Goal: Task Accomplishment & Management: Use online tool/utility

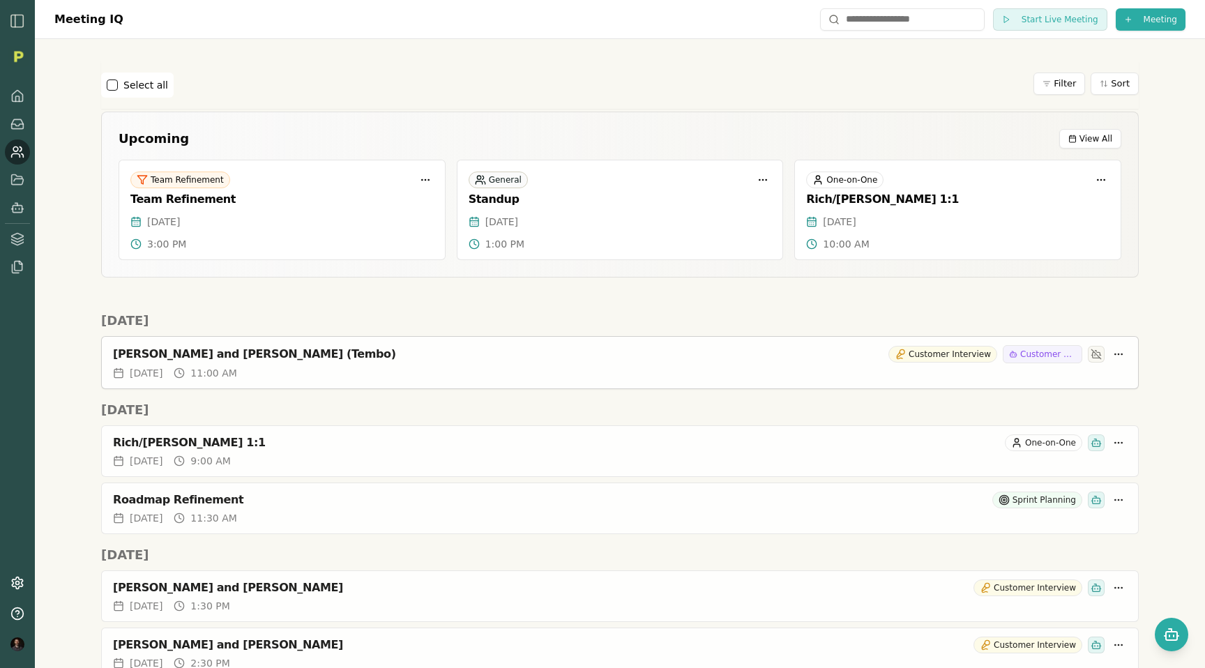
click at [258, 349] on div "[PERSON_NAME] and [PERSON_NAME] (Tembo)" at bounding box center [498, 354] width 770 height 14
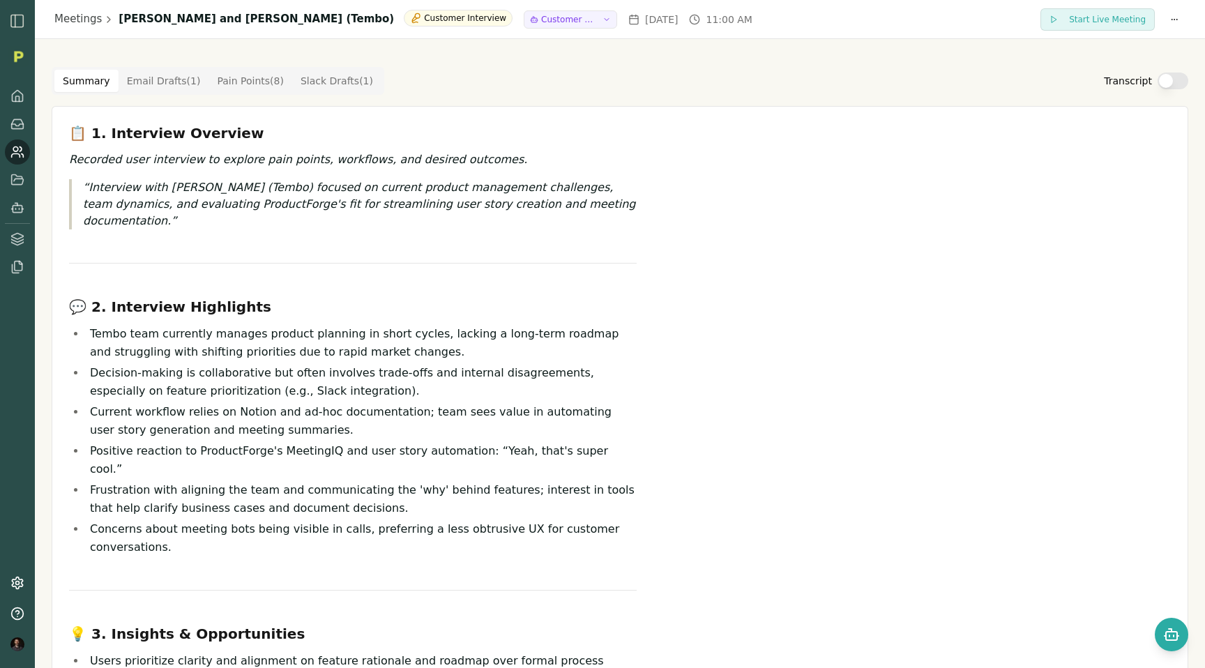
click at [1163, 84] on button "Transcript" at bounding box center [1173, 81] width 31 height 17
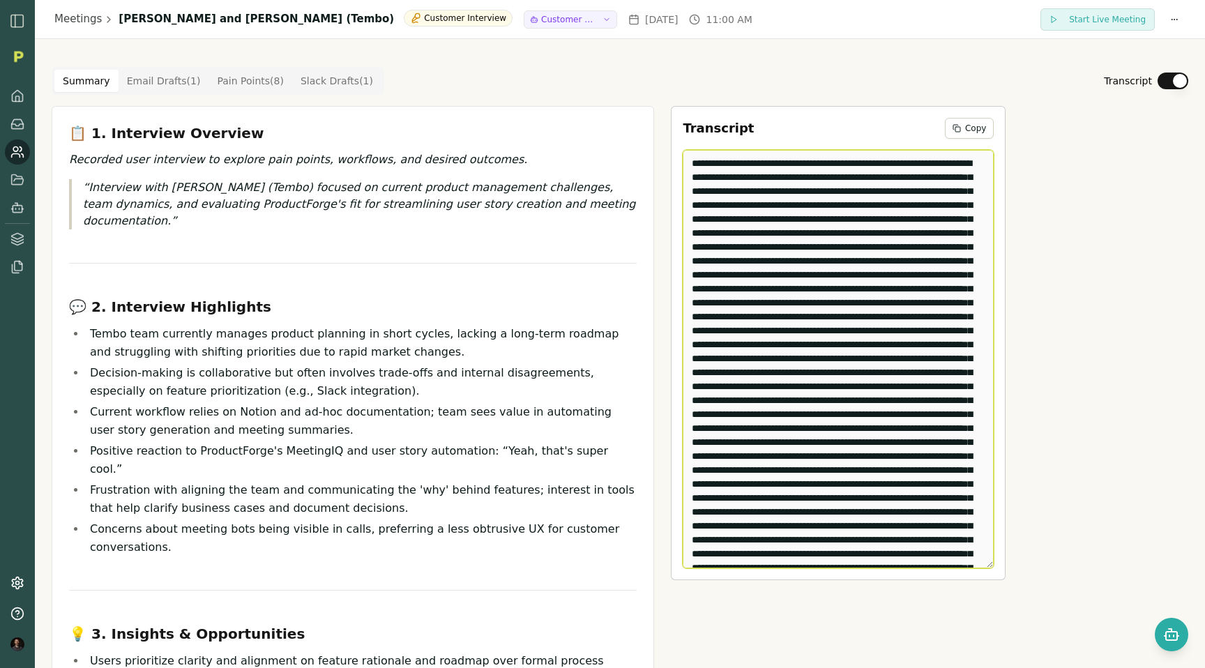
click at [888, 230] on textarea "Edit Transcript" at bounding box center [838, 359] width 311 height 419
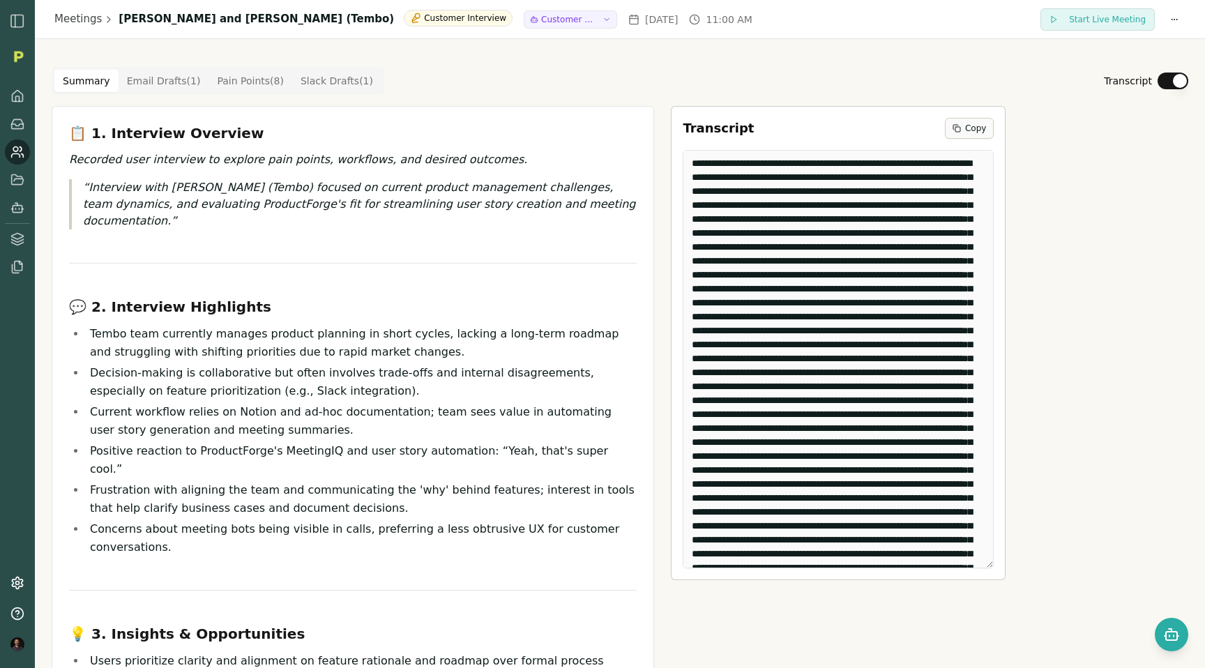
click at [958, 130] on button "Copy" at bounding box center [969, 128] width 49 height 21
click at [98, 18] on link "Meetings" at bounding box center [77, 19] width 47 height 16
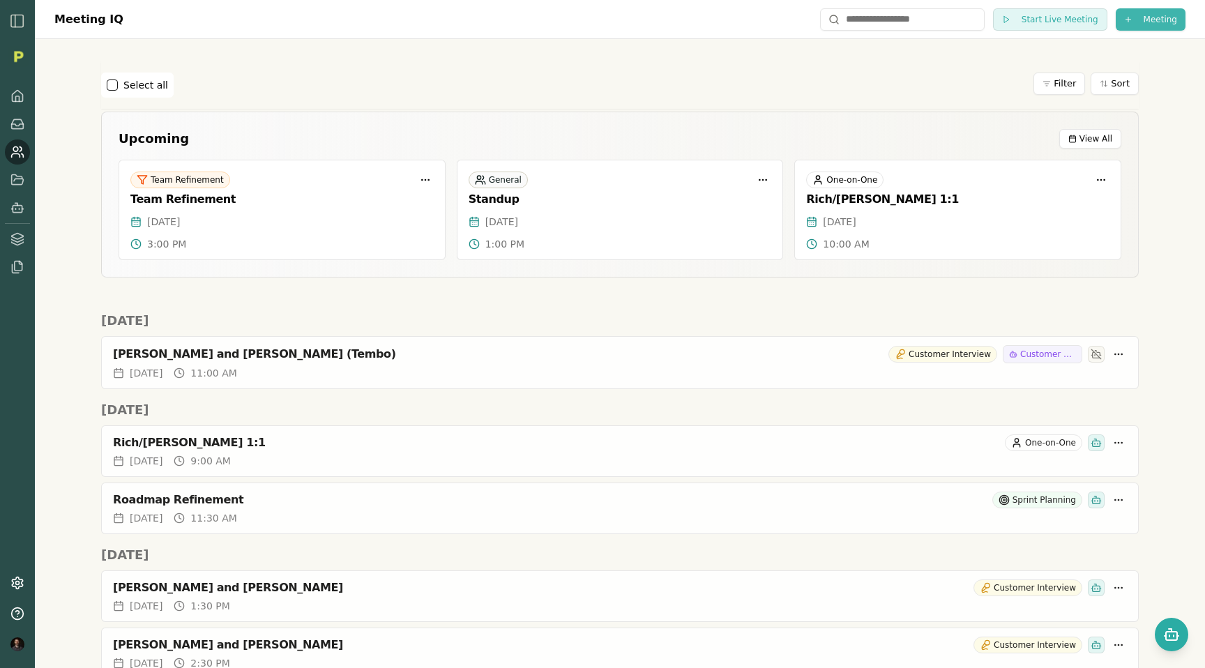
click at [1154, 24] on html "Meeting IQ Start Live Meeting Meeting Select all Filter Sort Upcoming View All …" at bounding box center [602, 334] width 1205 height 668
click at [1112, 66] on div "Import Transcript" at bounding box center [1126, 70] width 180 height 22
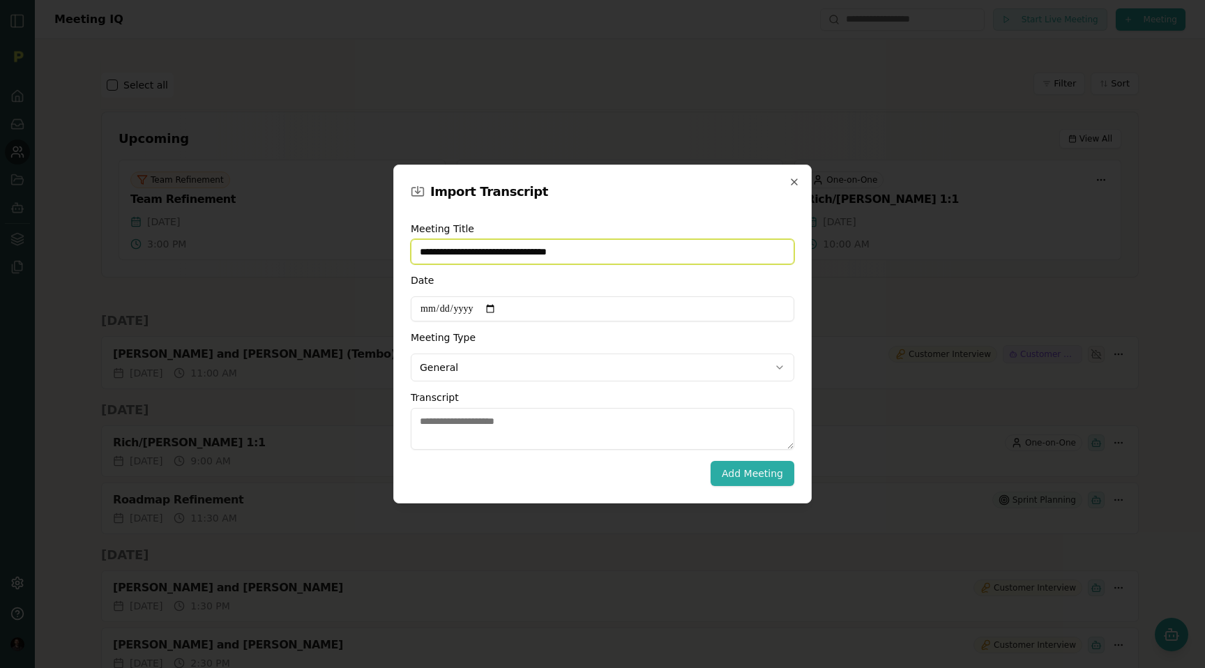
type input "**********"
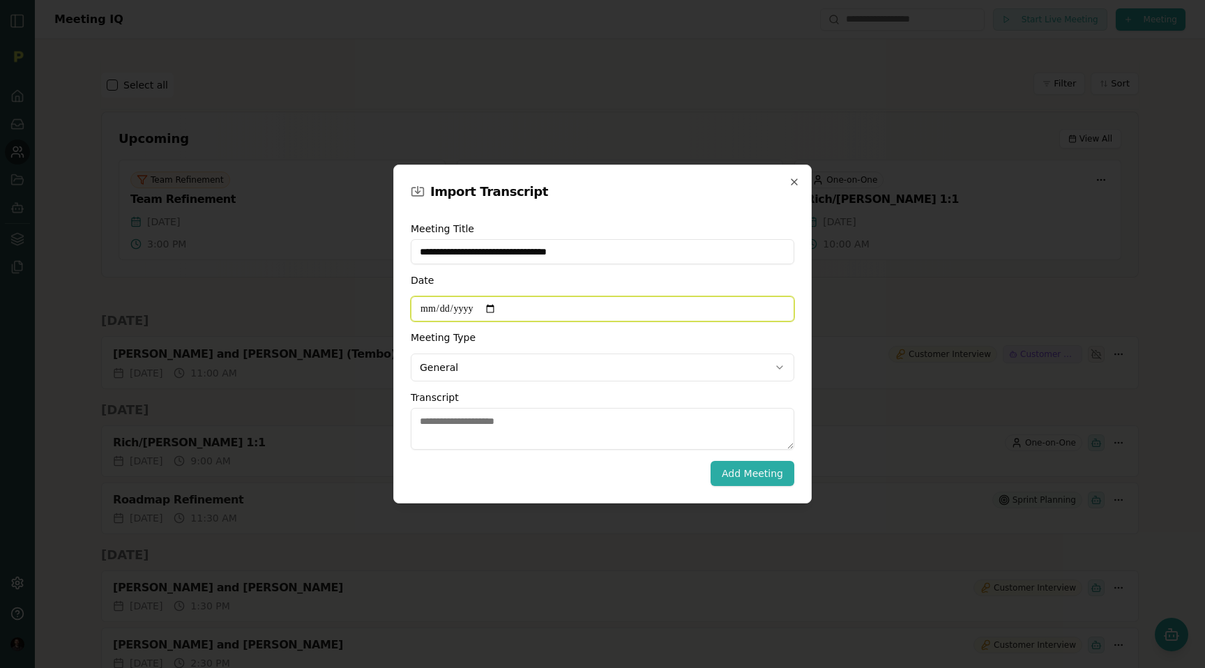
click at [498, 309] on input "Date" at bounding box center [603, 308] width 384 height 25
type input "**********"
click at [453, 354] on body "Meeting IQ Start Live Meeting Meeting Select all Filter Sort Upcoming View All …" at bounding box center [602, 334] width 1205 height 668
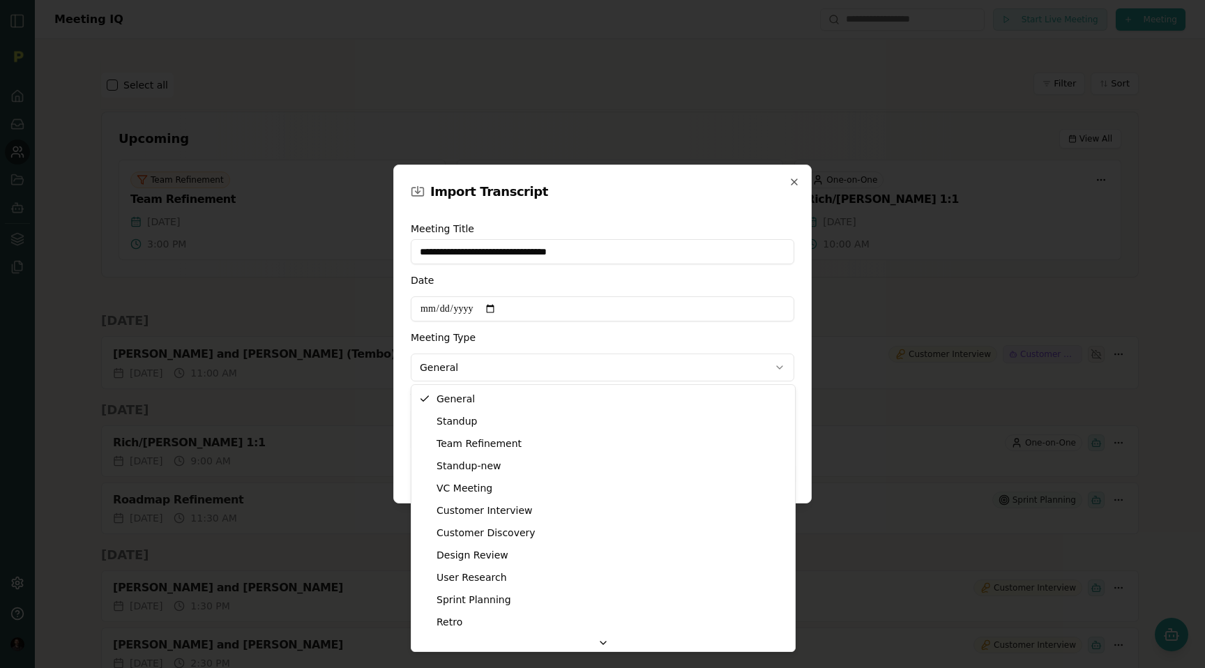
select select "**********"
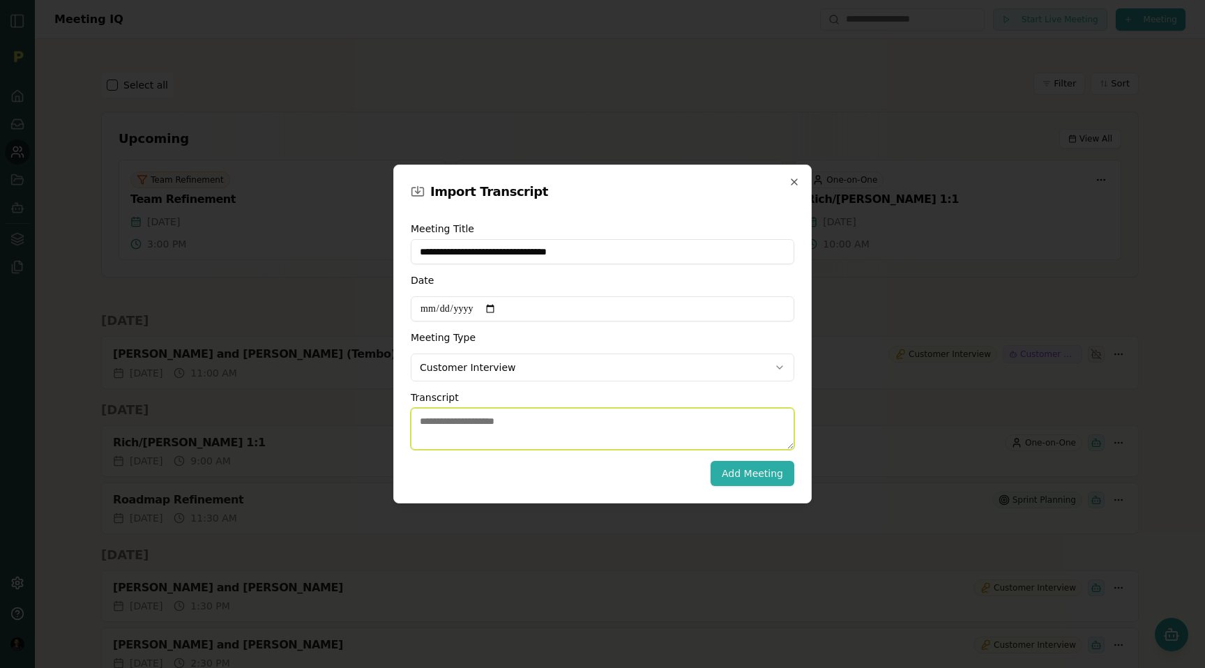
click at [444, 437] on textarea "Transcript" at bounding box center [603, 429] width 384 height 42
paste textarea "**********"
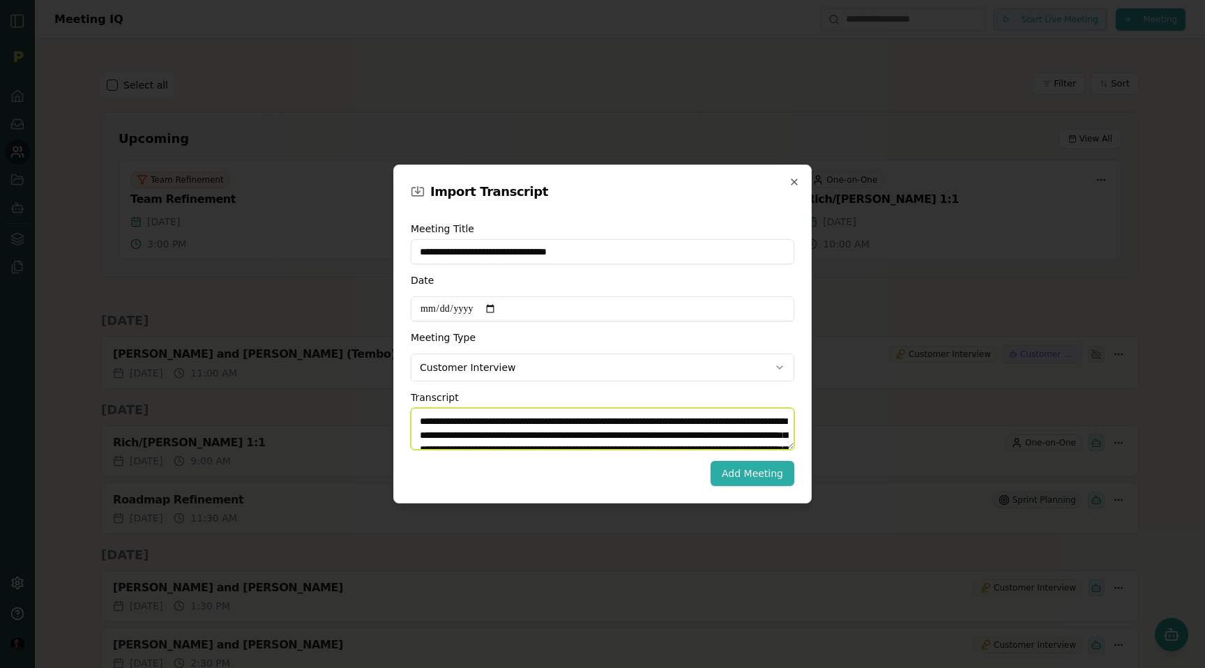
scroll to position [5349, 0]
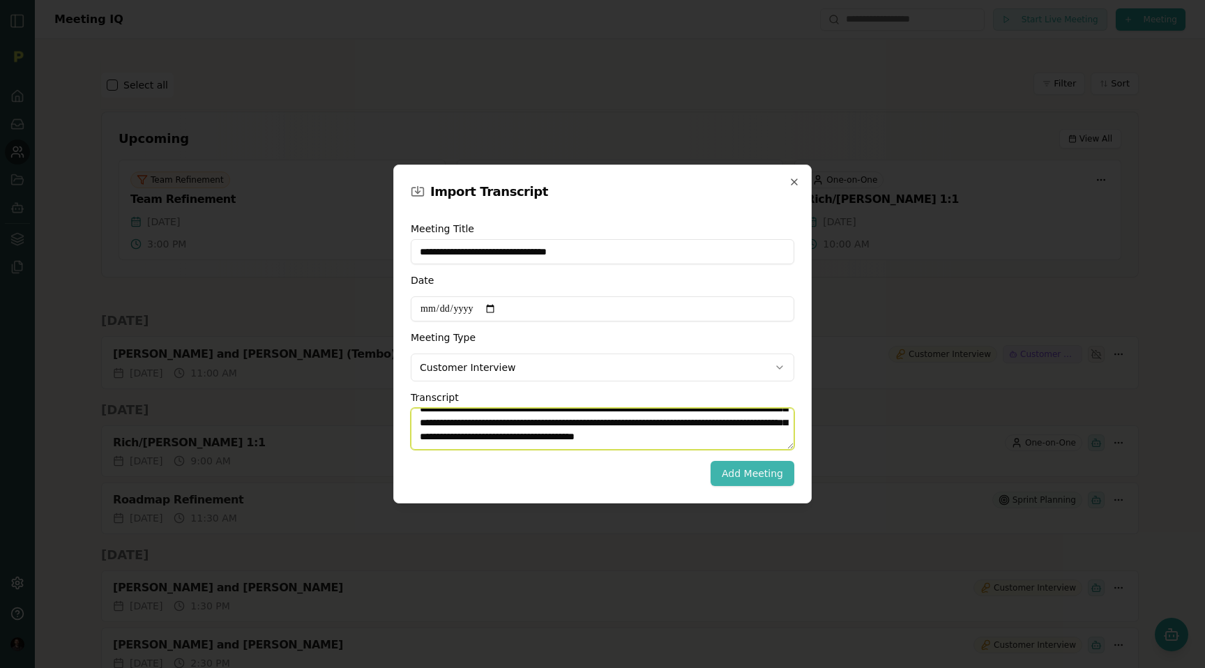
type textarea "**********"
click at [746, 479] on button "Add Meeting" at bounding box center [753, 473] width 84 height 25
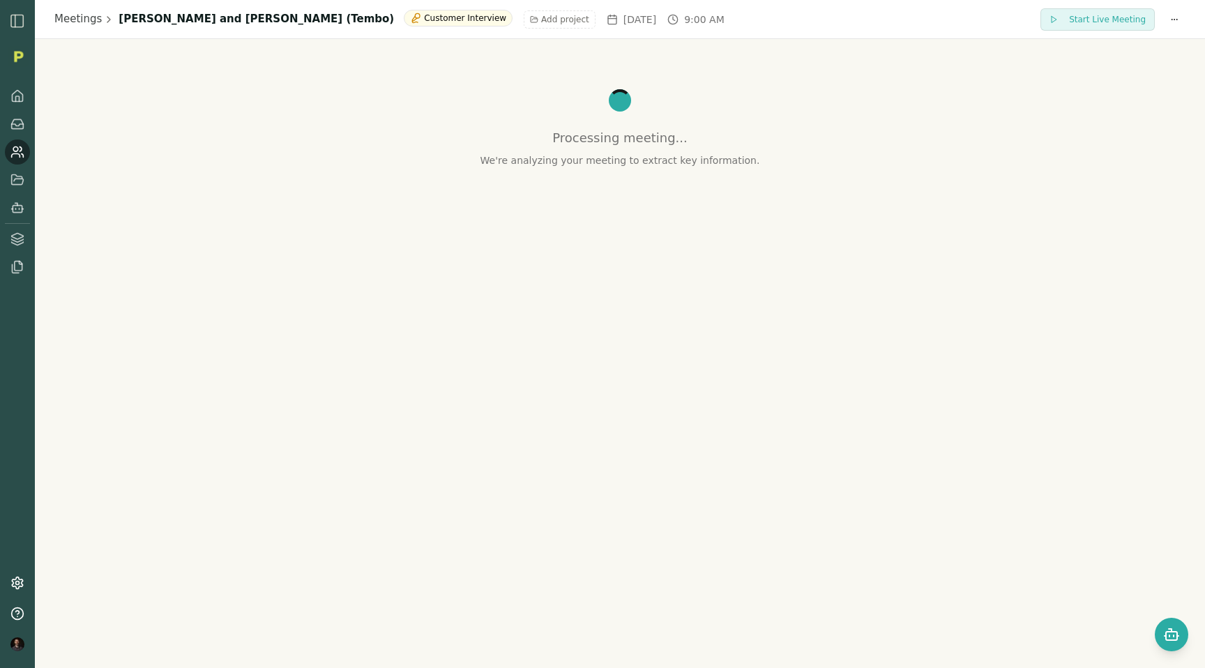
click at [22, 151] on icon at bounding box center [17, 152] width 14 height 14
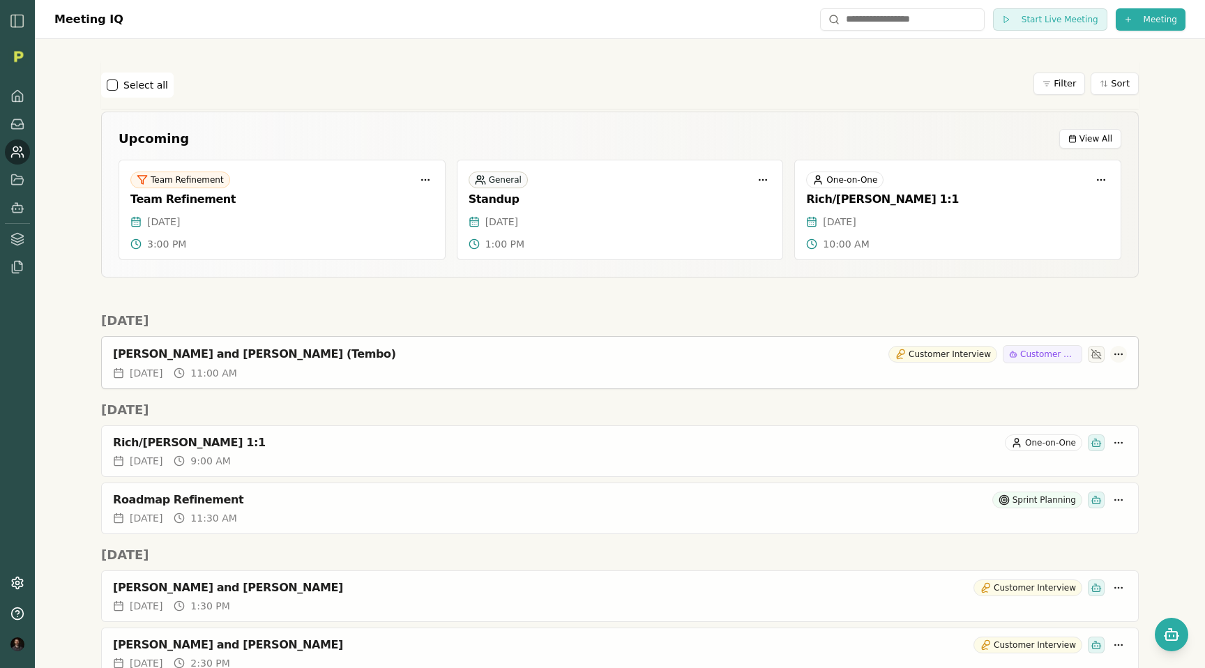
click at [1117, 356] on html "Meeting IQ Start Live Meeting Meeting Select all Filter Sort Upcoming View All …" at bounding box center [602, 334] width 1205 height 668
click at [1029, 434] on div "Delete Meeting" at bounding box center [1063, 431] width 132 height 22
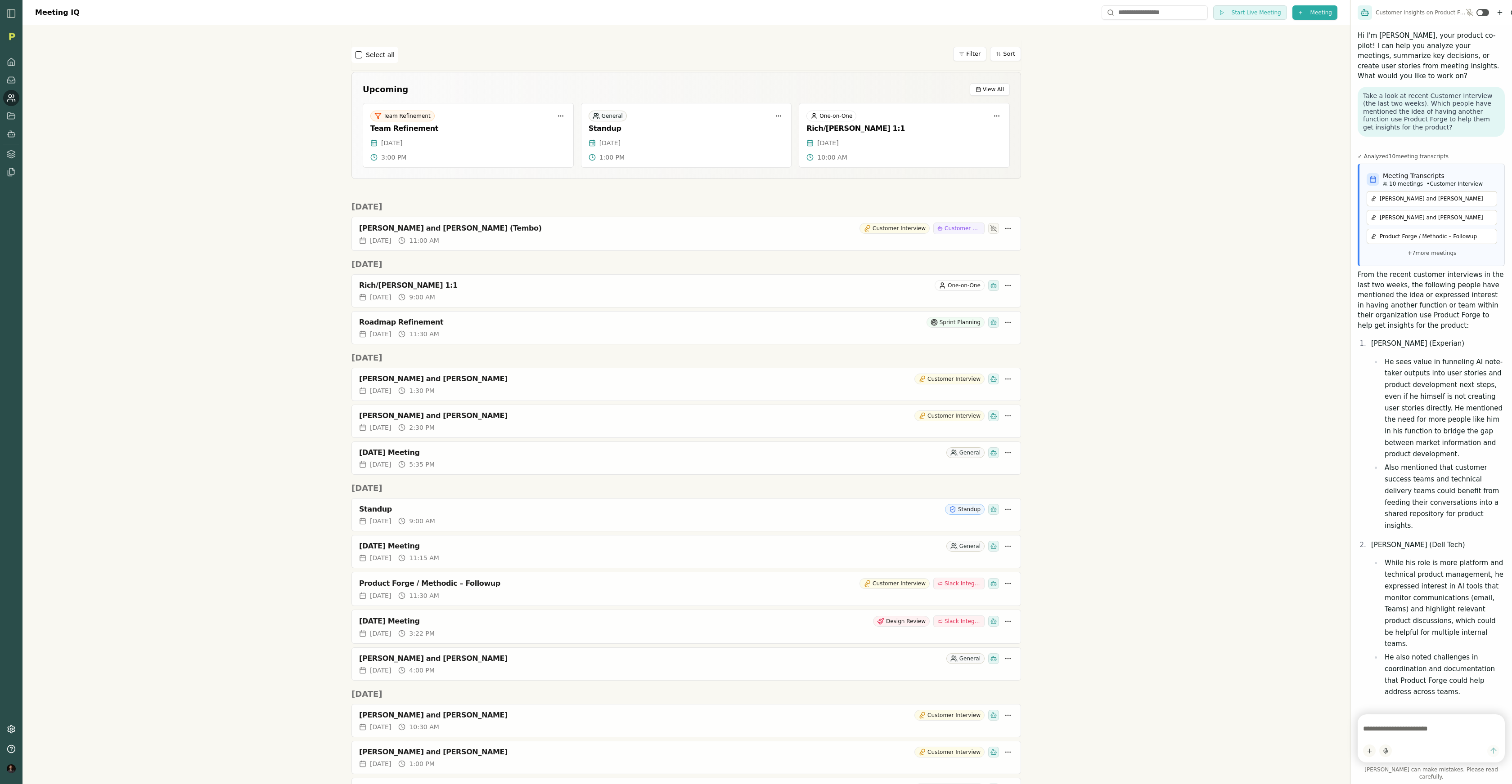
scroll to position [504, 0]
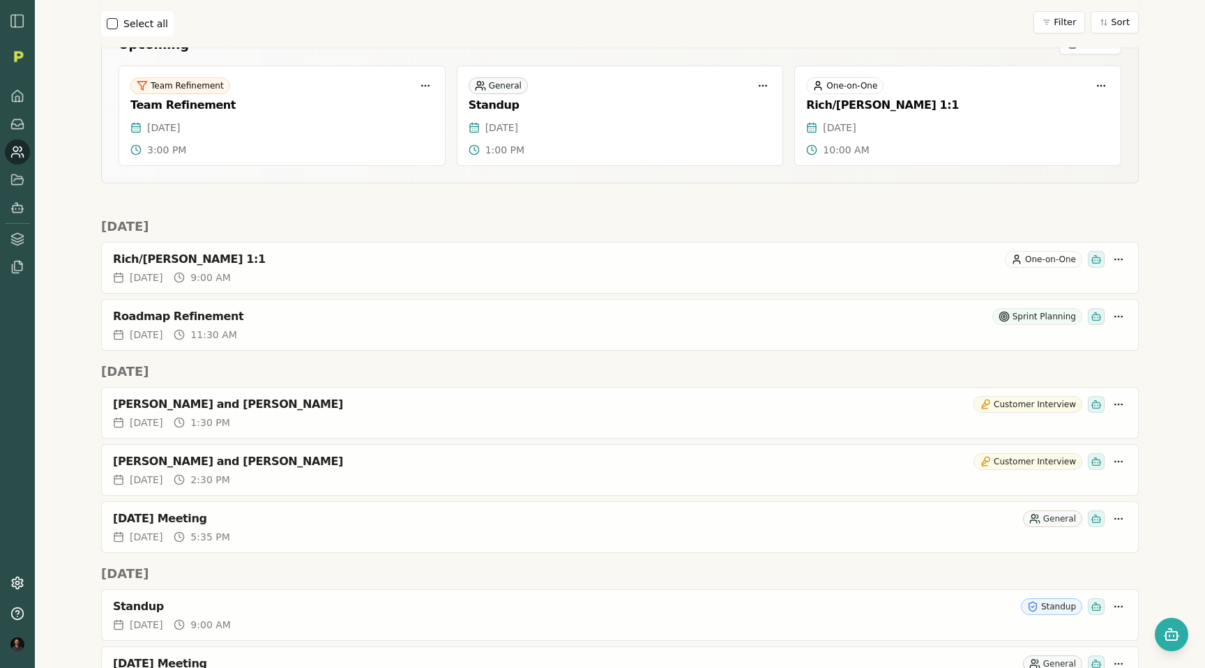
scroll to position [248, 0]
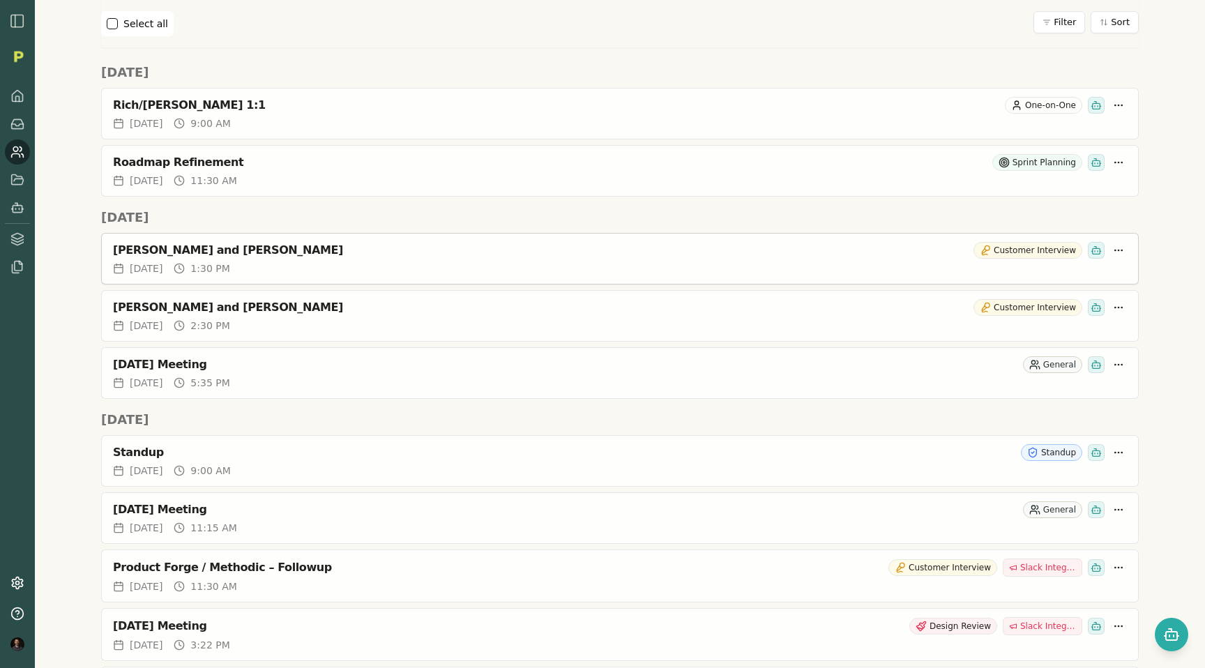
click at [173, 250] on div "[PERSON_NAME] and [PERSON_NAME]" at bounding box center [540, 250] width 855 height 14
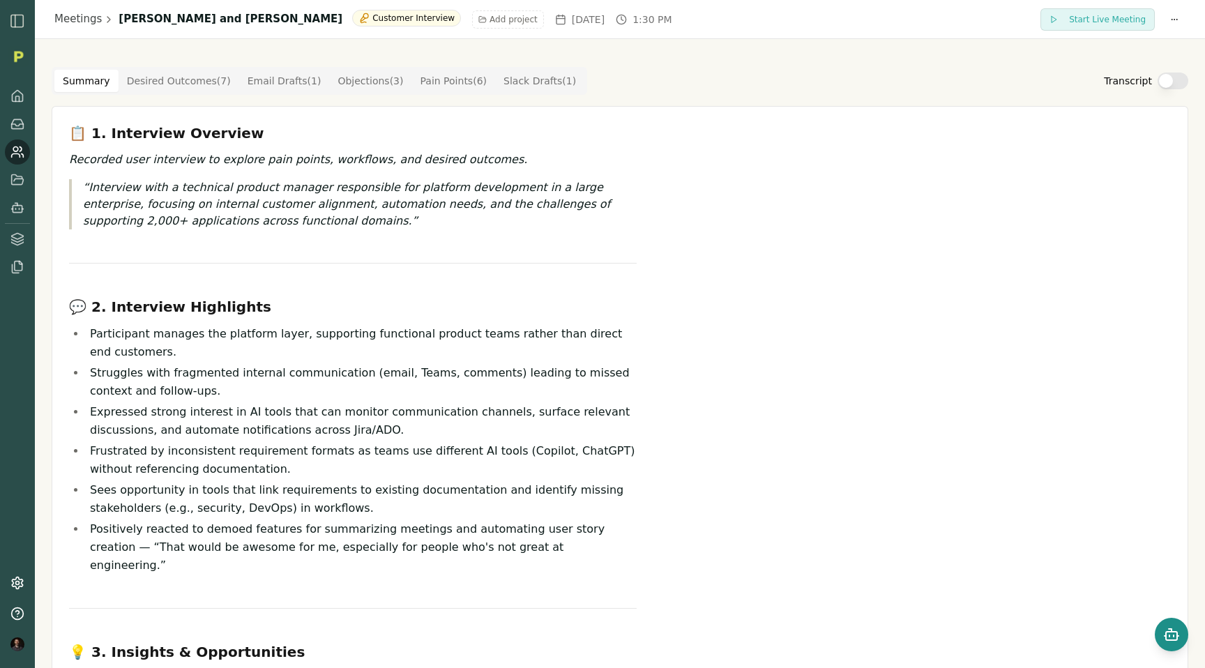
click at [1168, 635] on icon "Open chat" at bounding box center [1171, 634] width 17 height 17
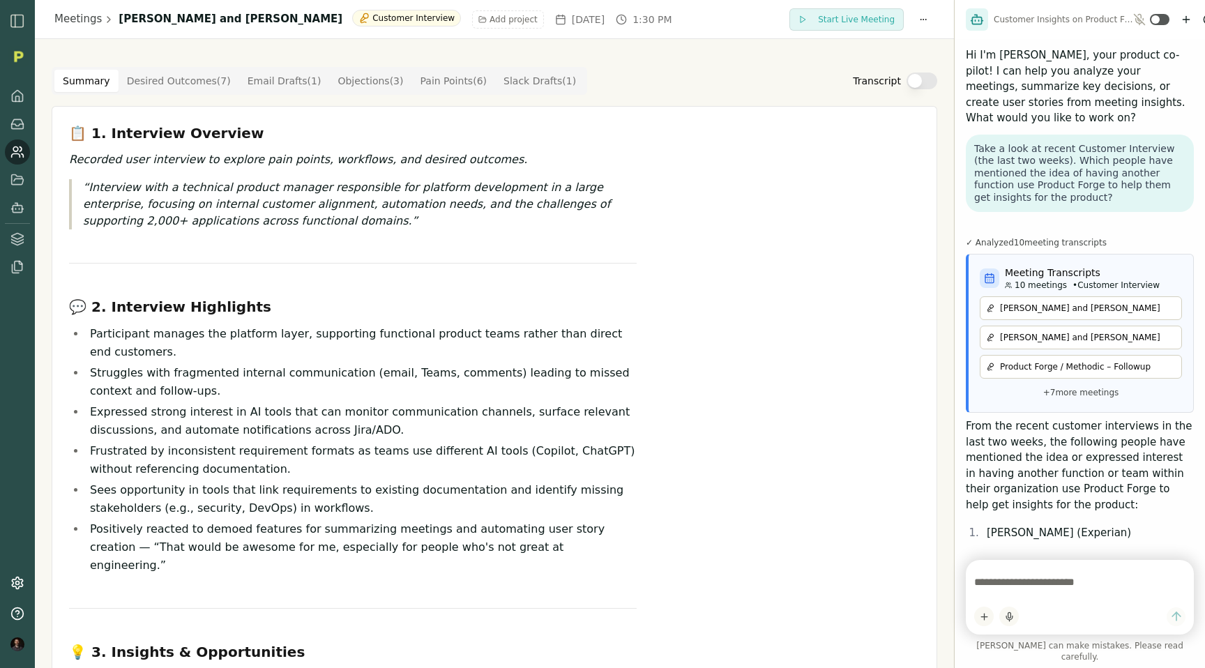
scroll to position [1329, 0]
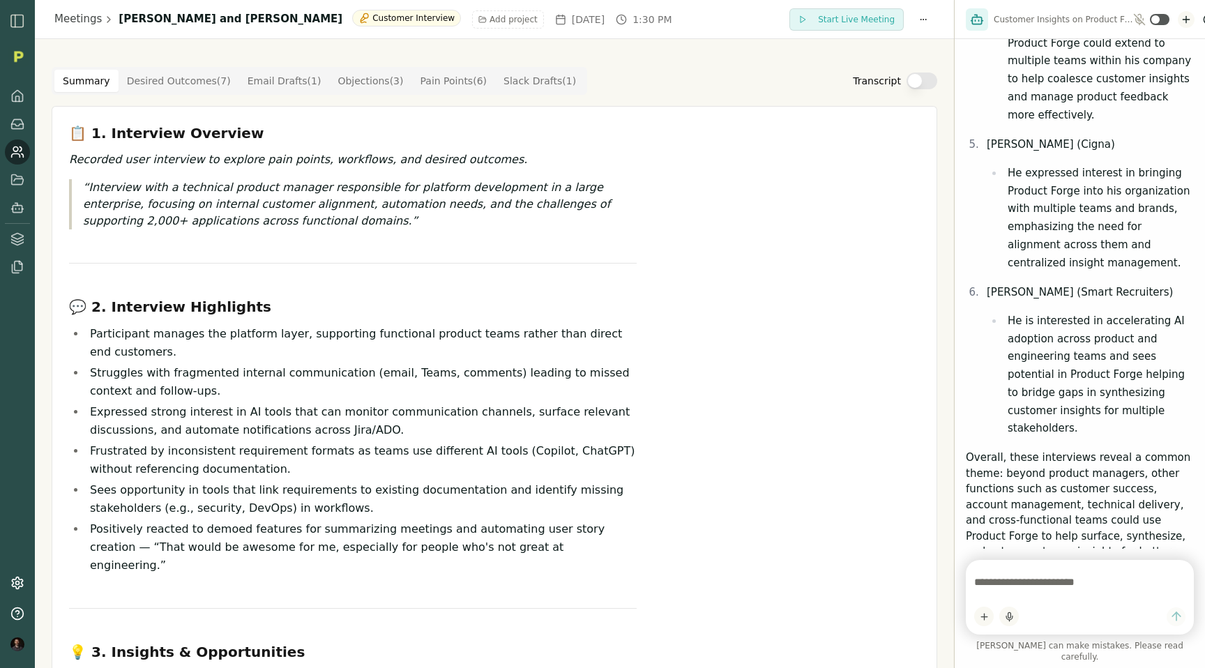
click at [1182, 20] on icon "New chat" at bounding box center [1186, 19] width 11 height 11
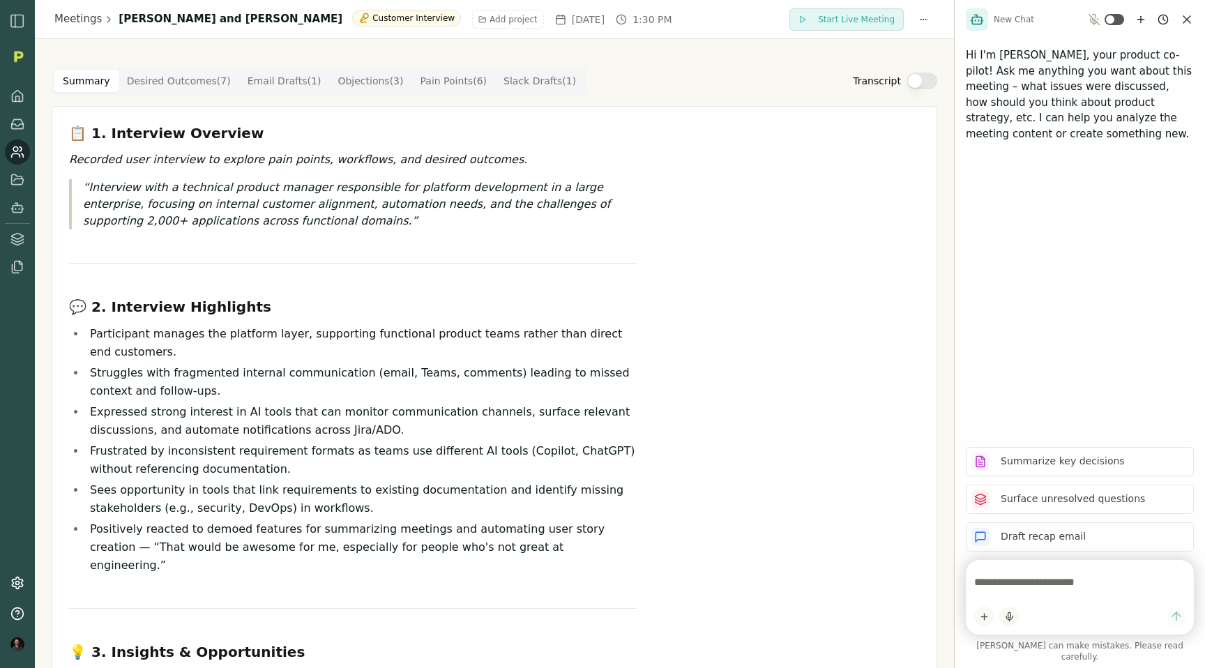
click at [1021, 594] on textarea at bounding box center [1079, 582] width 211 height 28
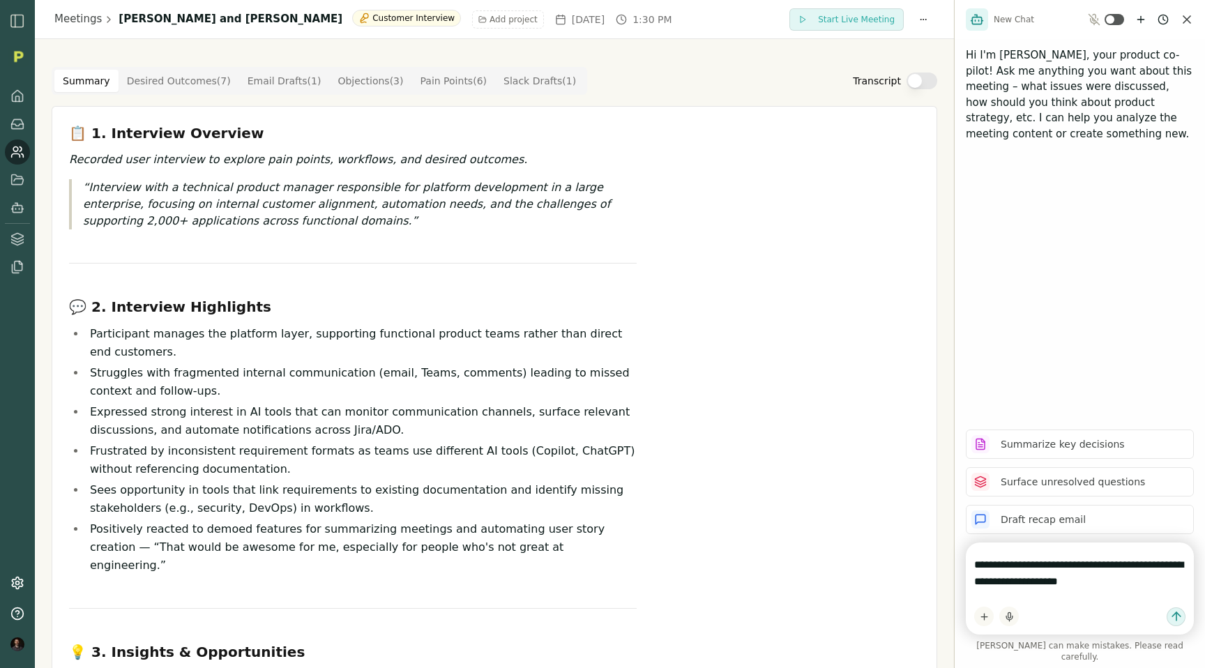
type textarea "**********"
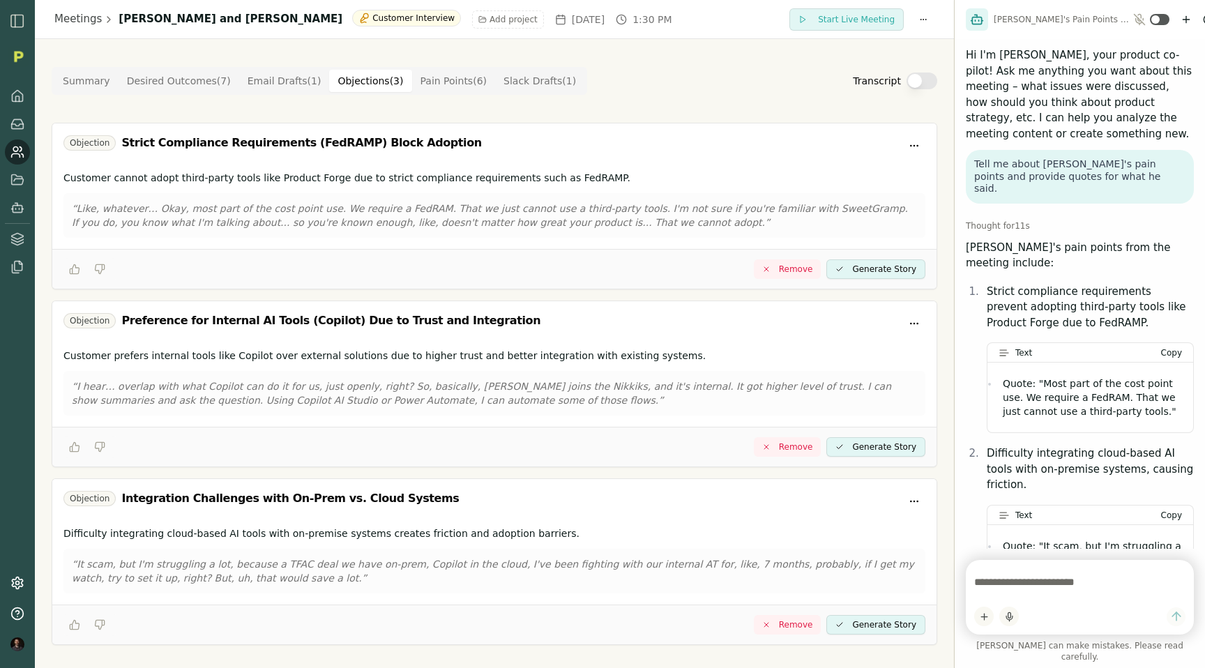
click at [352, 87] on button "Objections ( 3 )" at bounding box center [370, 81] width 82 height 22
click at [446, 89] on Point "Pain Points ( 6 )" at bounding box center [454, 81] width 84 height 22
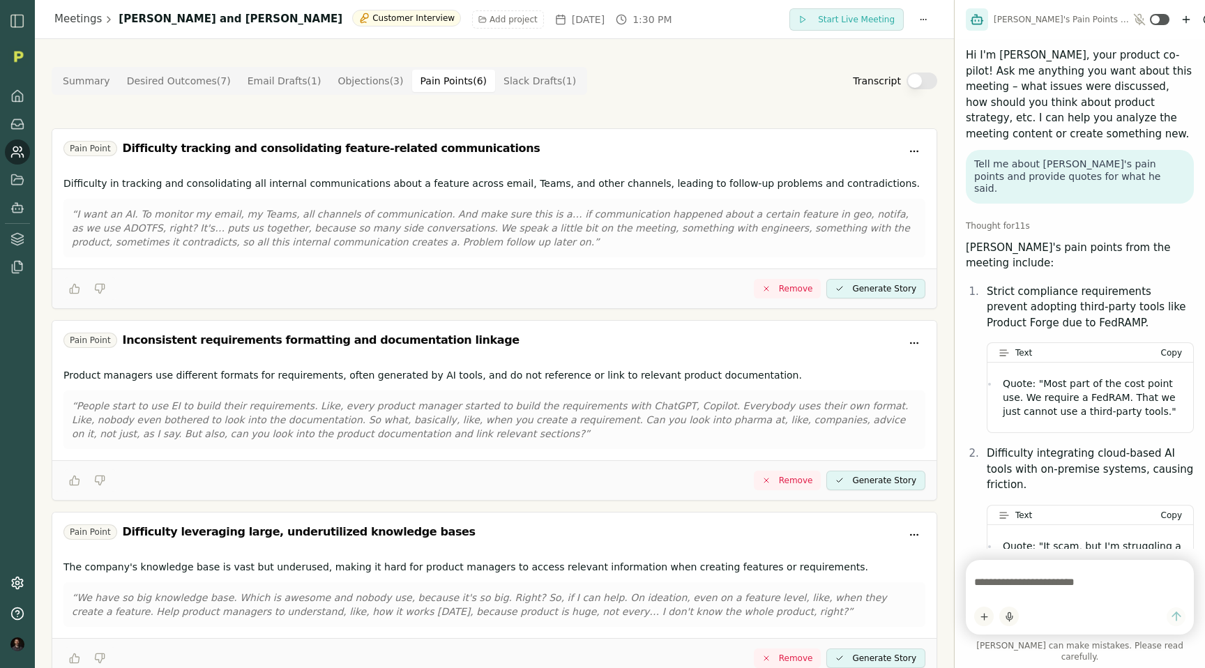
click at [150, 84] on Outcome "Desired Outcomes ( 7 )" at bounding box center [179, 81] width 121 height 22
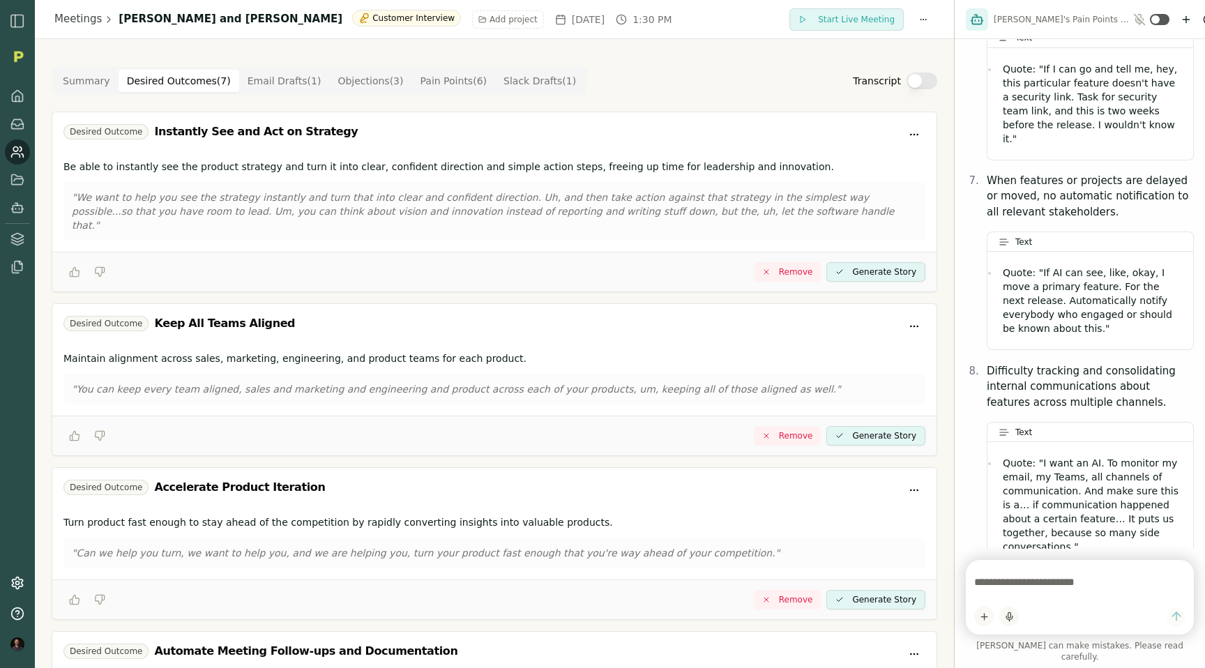
click at [78, 28] on div "Meetings Dmitry Shats and Rich Theil Customer Interview Add project Thu, Sep 18…" at bounding box center [494, 19] width 880 height 22
click at [76, 25] on link "Meetings" at bounding box center [77, 19] width 47 height 16
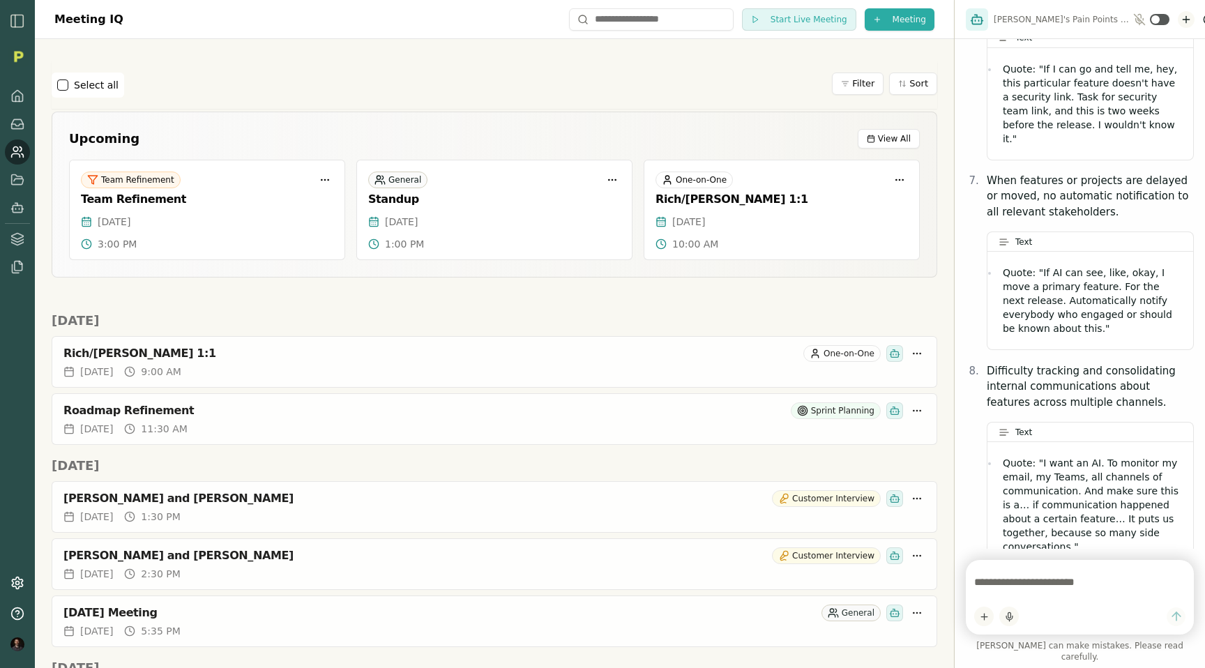
click at [1183, 20] on icon "New chat" at bounding box center [1186, 20] width 6 height 0
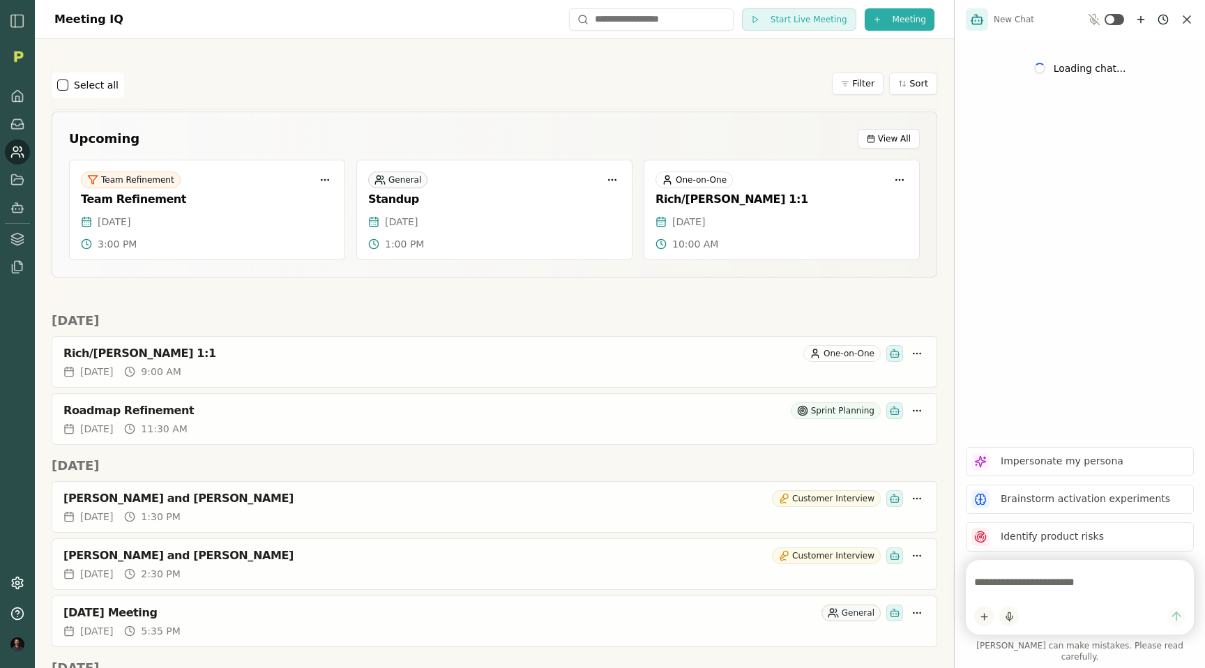
click at [1032, 589] on textarea at bounding box center [1079, 582] width 211 height 28
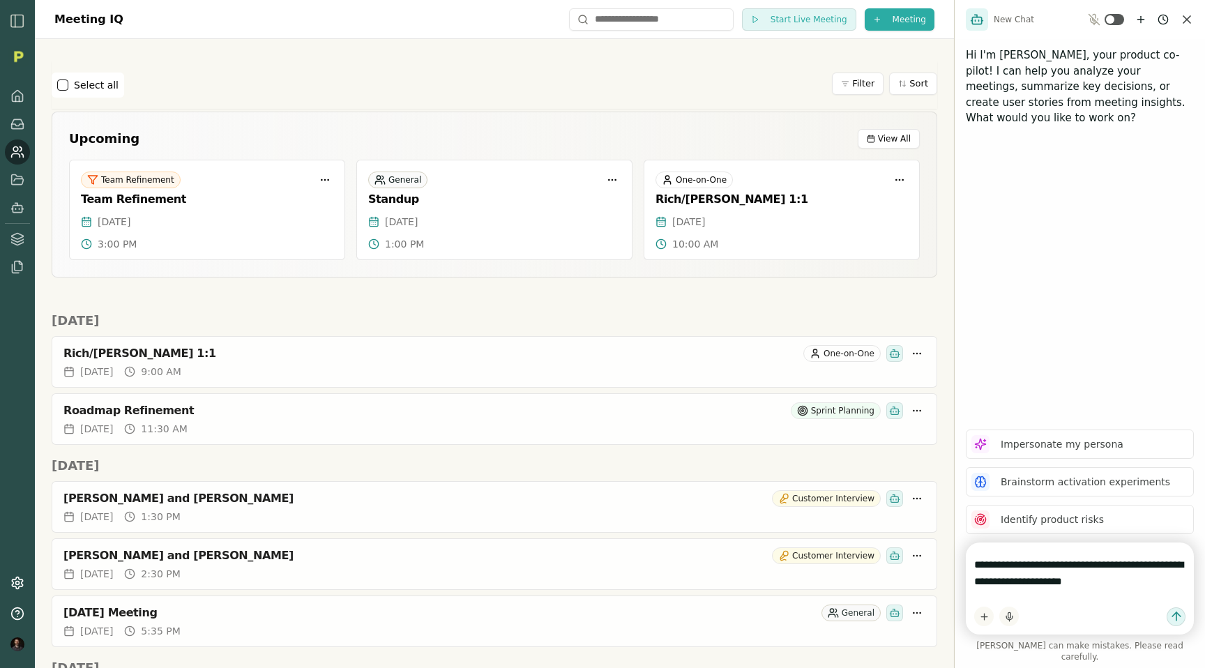
type textarea "**********"
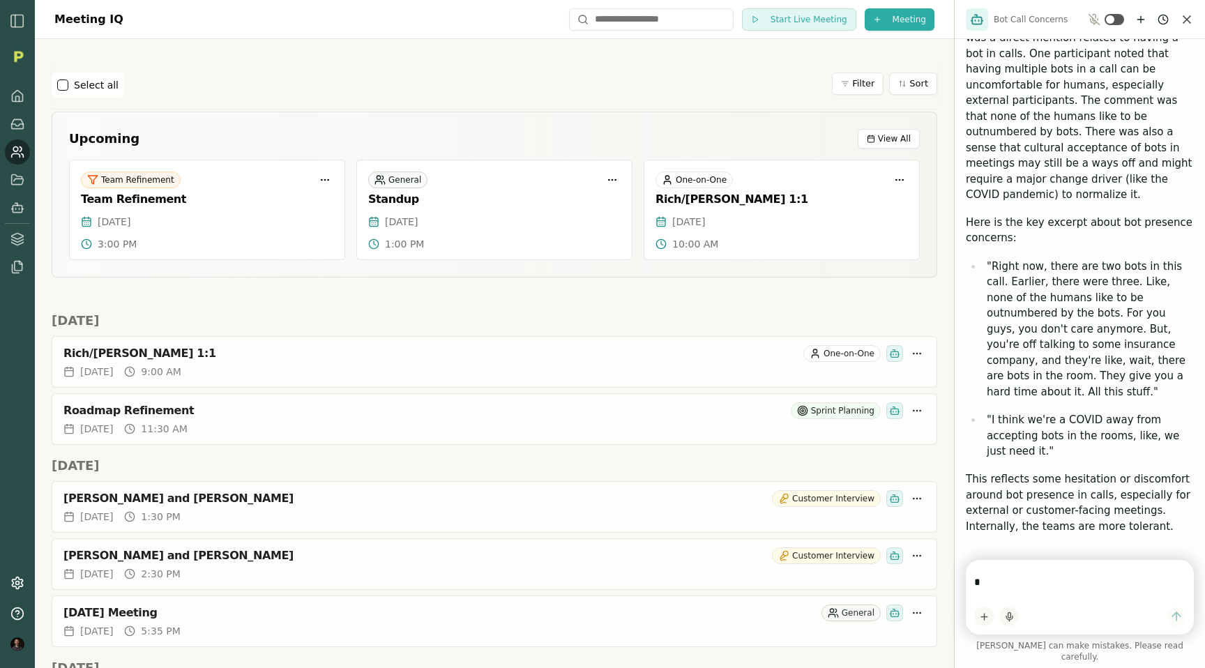
scroll to position [378, 0]
type textarea "*"
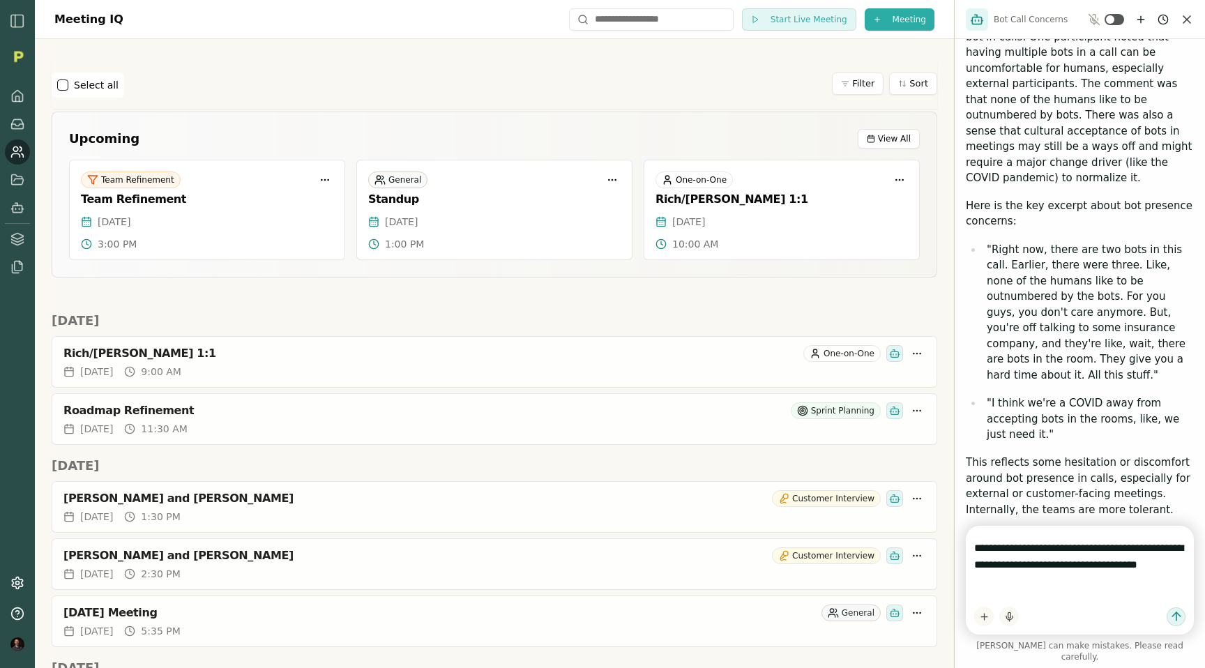
type textarea "**********"
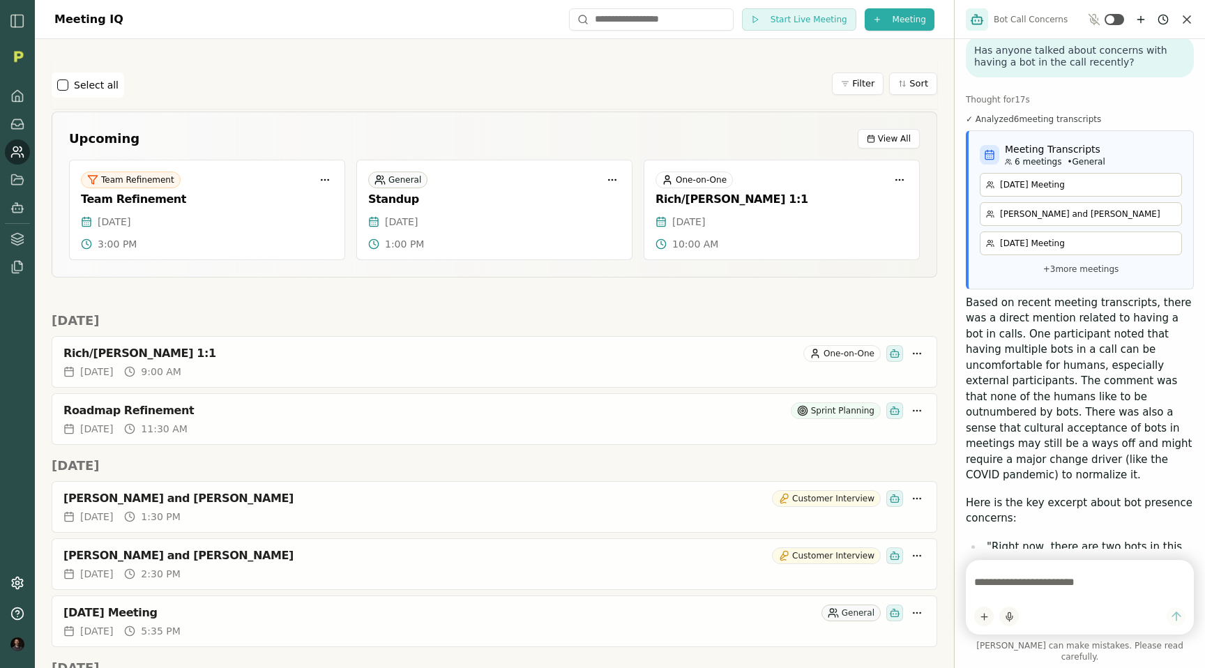
scroll to position [0, 0]
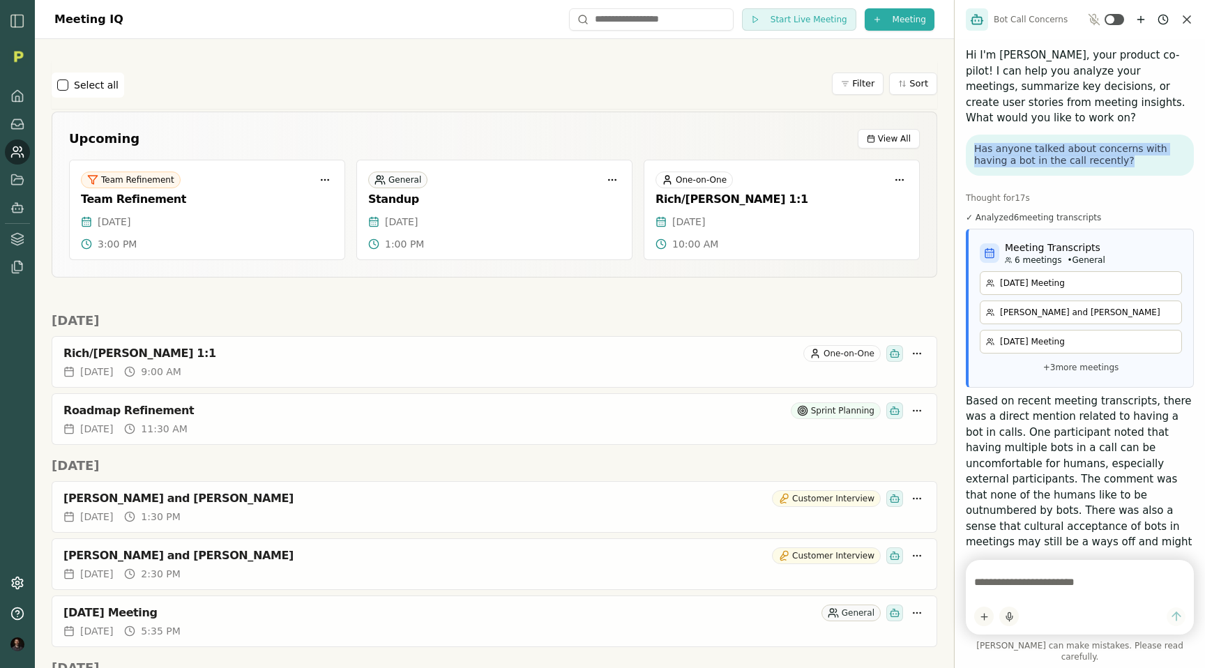
drag, startPoint x: 1100, startPoint y: 144, endPoint x: 970, endPoint y: 135, distance: 130.1
click at [970, 135] on div "Has anyone talked about concerns with having a bot in the call recently?" at bounding box center [1080, 155] width 228 height 41
copy p "Has anyone talked about concerns with having a bot in the call recently?"
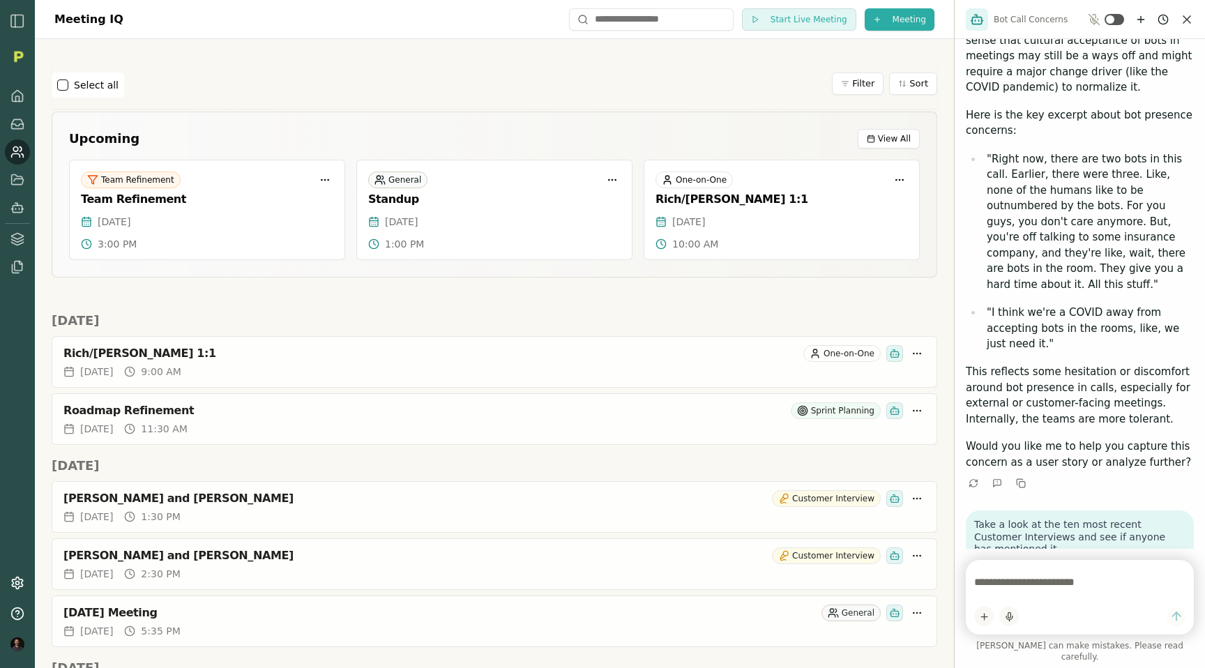
scroll to position [585, 0]
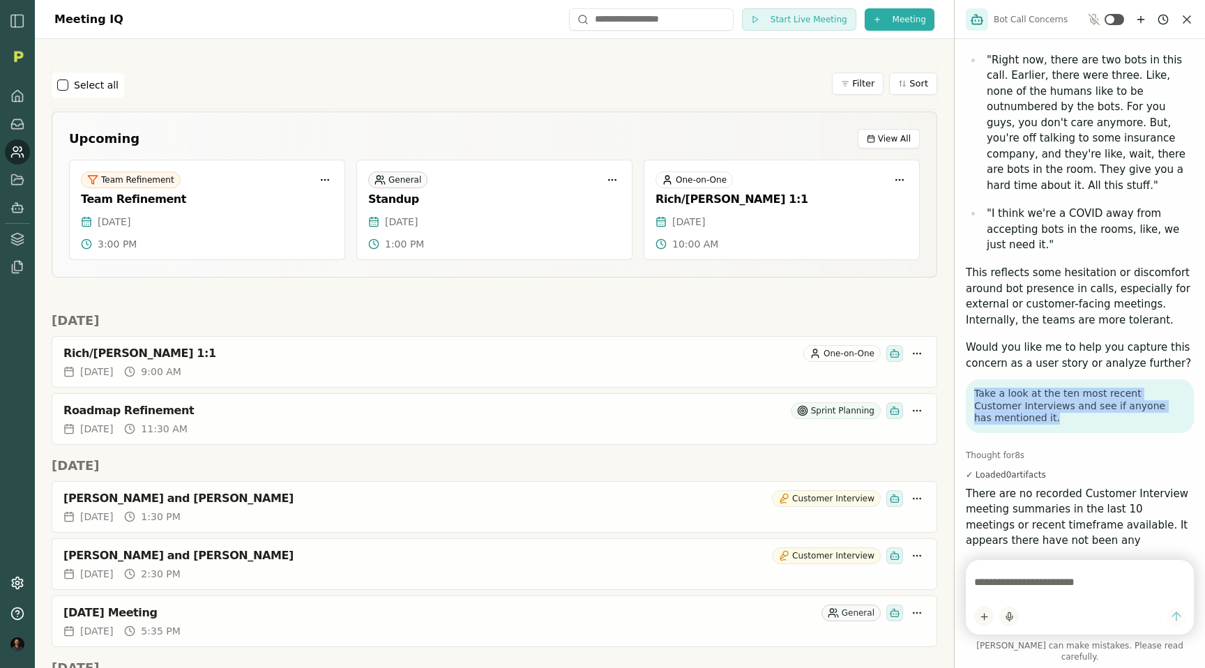
drag, startPoint x: 1182, startPoint y: 361, endPoint x: 972, endPoint y: 347, distance: 210.4
click at [972, 379] on div "Take a look at the ten most recent Customer Interviews and see if anyone has me…" at bounding box center [1080, 406] width 228 height 54
copy p "Take a look at the ten most recent Customer Interviews and see if anyone has me…"
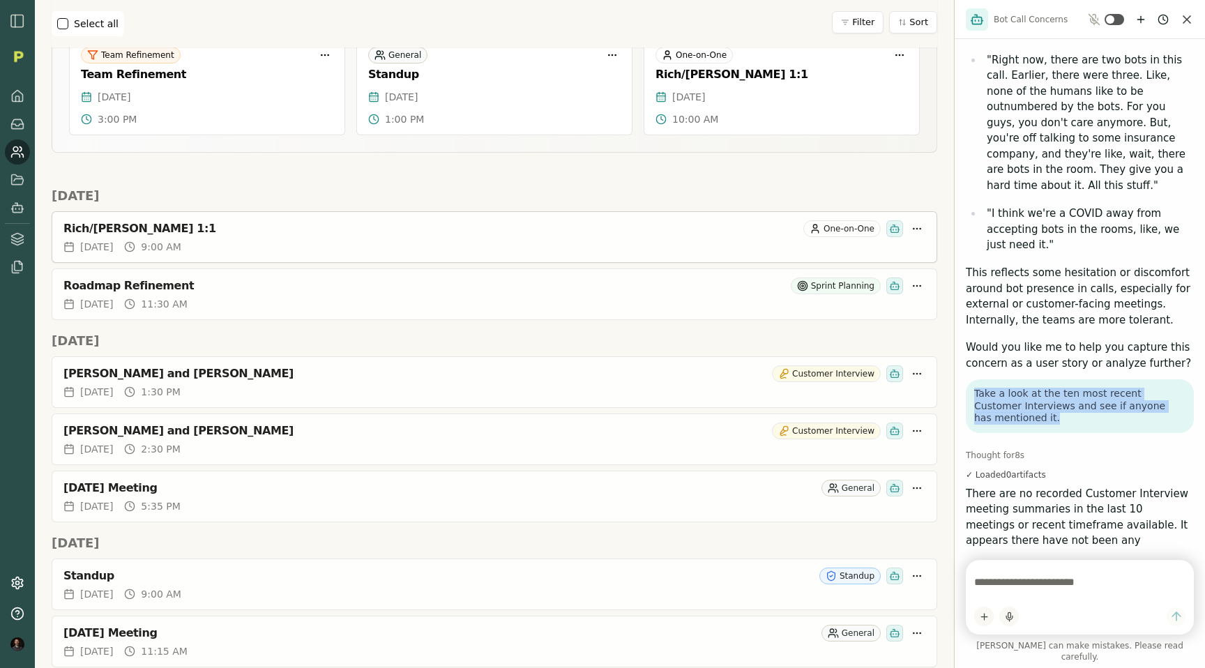
scroll to position [314, 0]
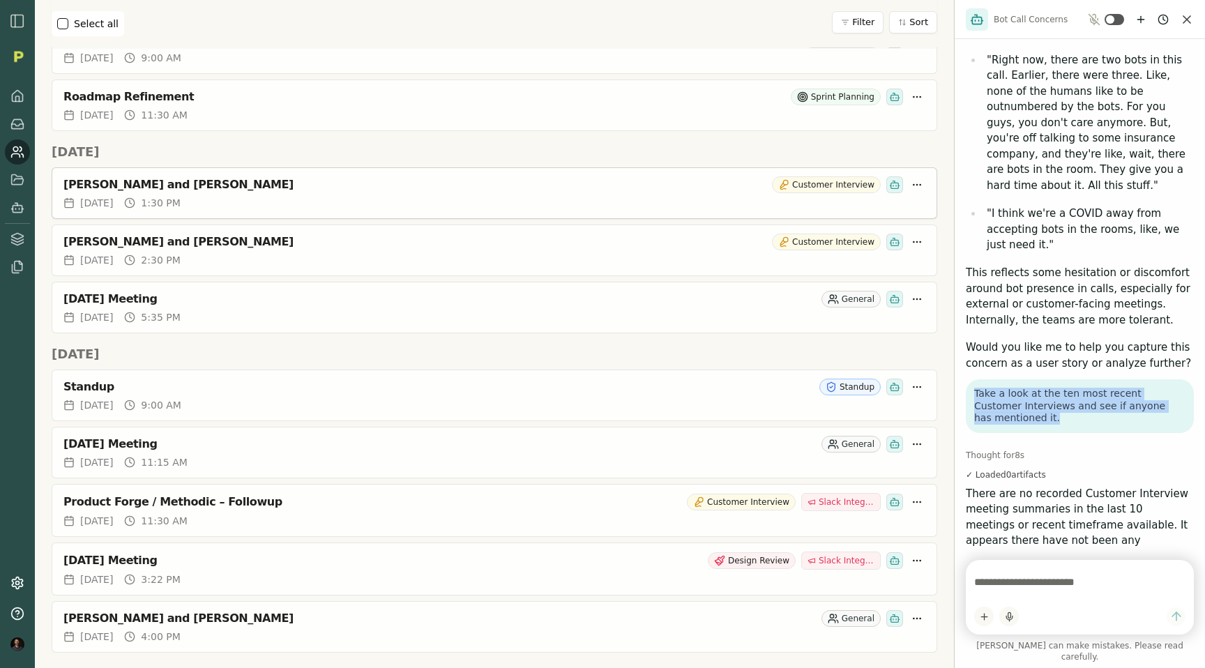
click at [105, 193] on div "Dmitry Shats and Rich Theil Customer Interview" at bounding box center [494, 184] width 862 height 17
